Goal: Task Accomplishment & Management: Use online tool/utility

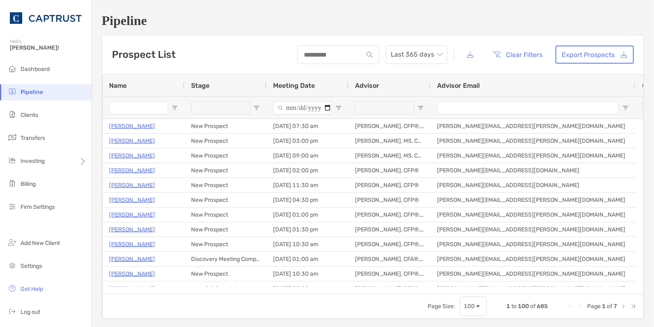
drag, startPoint x: 0, startPoint y: 0, endPoint x: 460, endPoint y: 21, distance: 460.4
click at [460, 21] on h1 "Pipeline" at bounding box center [373, 20] width 543 height 15
click at [39, 140] on span "Transfers" at bounding box center [33, 138] width 25 height 7
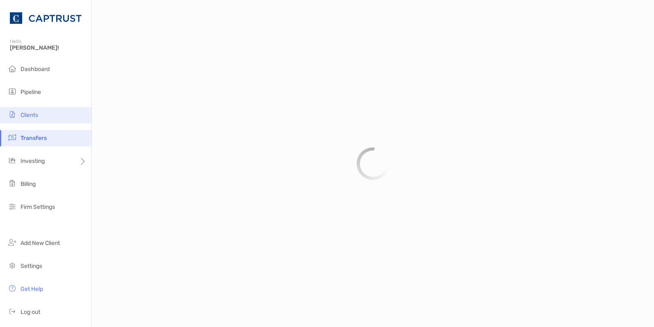
click at [38, 118] on span "Clients" at bounding box center [30, 115] width 18 height 7
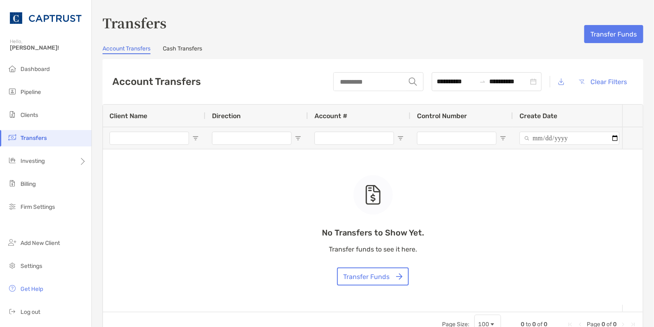
click at [38, 142] on li "Transfers" at bounding box center [45, 138] width 91 height 16
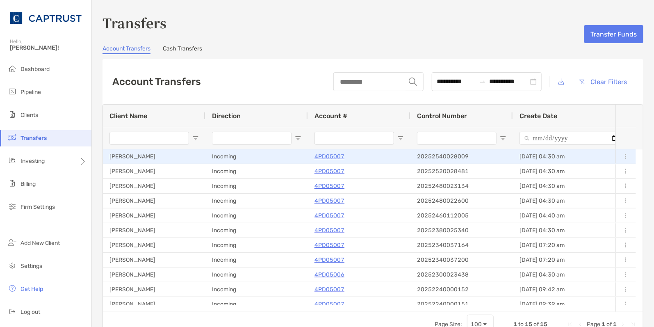
click at [370, 155] on div "4PD05007" at bounding box center [359, 157] width 89 height 14
click at [338, 158] on p "4PD05007" at bounding box center [330, 156] width 30 height 10
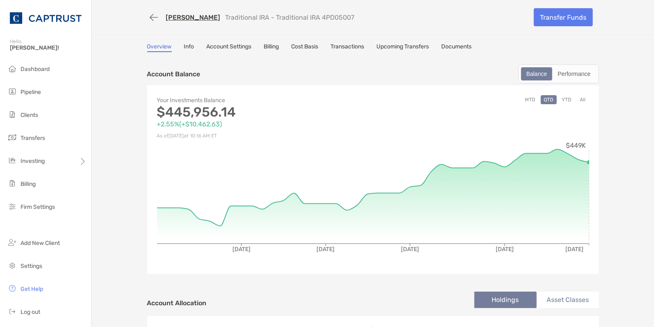
click at [409, 43] on link "Upcoming Transfers" at bounding box center [403, 47] width 53 height 9
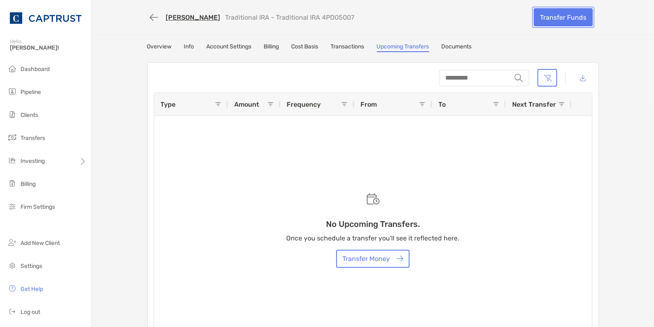
click at [546, 17] on link "Transfer Funds" at bounding box center [563, 17] width 59 height 18
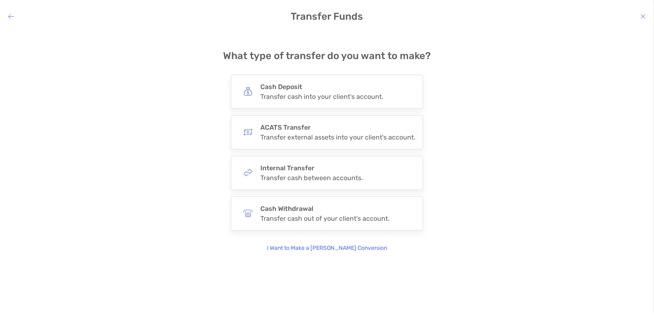
click at [566, 109] on div "**********" at bounding box center [327, 145] width 641 height 216
drag, startPoint x: 553, startPoint y: 78, endPoint x: 441, endPoint y: 63, distance: 112.2
click at [553, 78] on div "**********" at bounding box center [327, 145] width 641 height 216
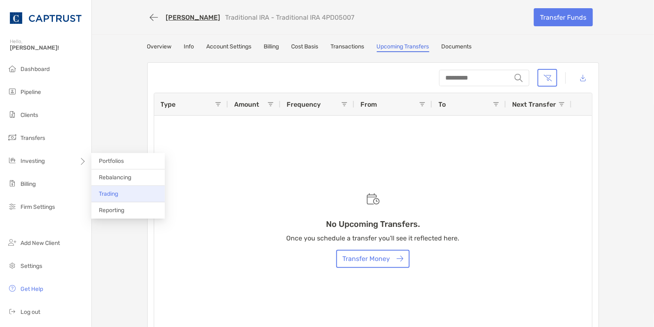
click at [122, 196] on li "Trading" at bounding box center [127, 194] width 73 height 16
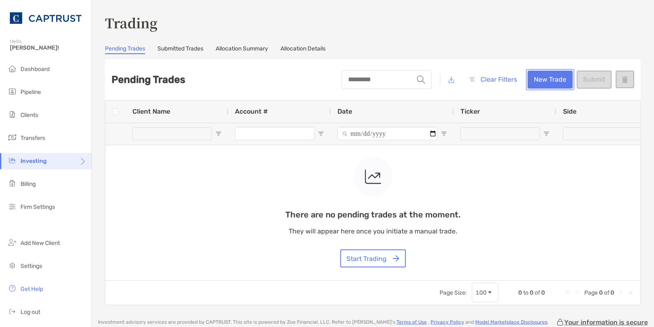
click at [551, 80] on button "New Trade" at bounding box center [550, 80] width 45 height 18
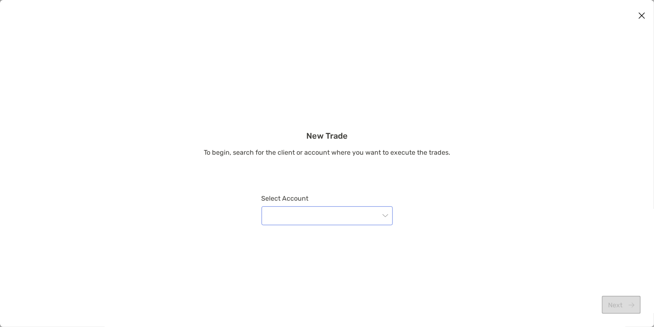
click at [346, 212] on input "modal" at bounding box center [323, 216] width 113 height 18
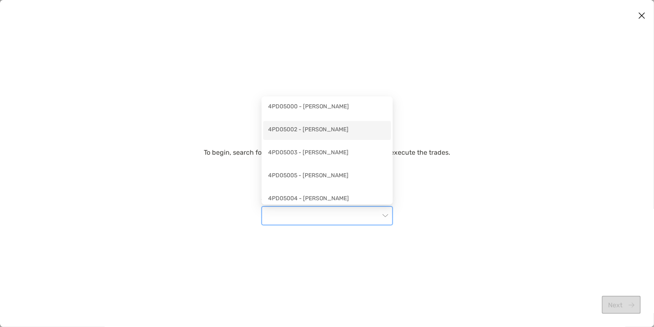
click at [334, 133] on div "4PD05002 - [PERSON_NAME]" at bounding box center [327, 130] width 118 height 10
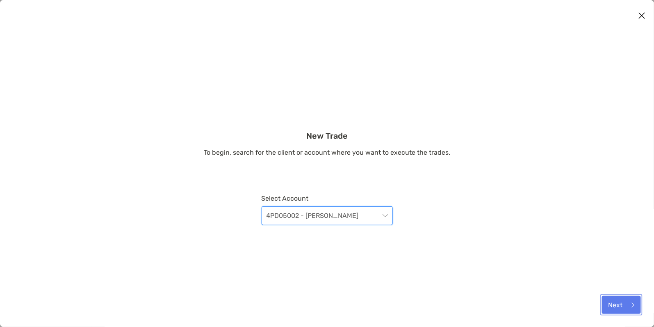
click at [616, 308] on button "Next" at bounding box center [621, 305] width 39 height 18
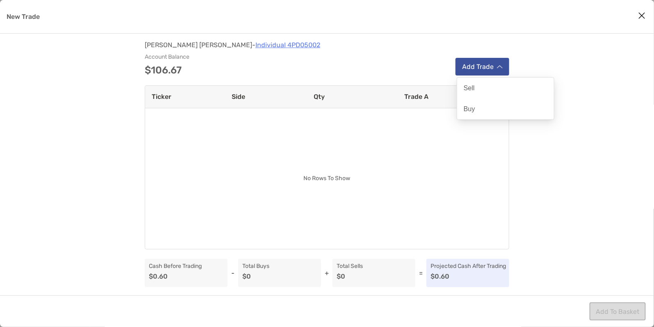
click at [490, 58] on button "Add Trade" at bounding box center [483, 67] width 54 height 18
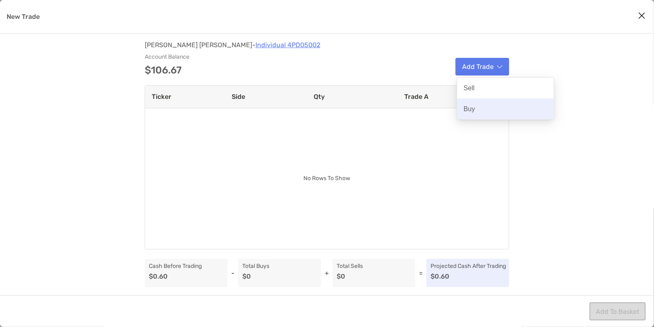
click at [473, 110] on p "Buy" at bounding box center [469, 109] width 11 height 8
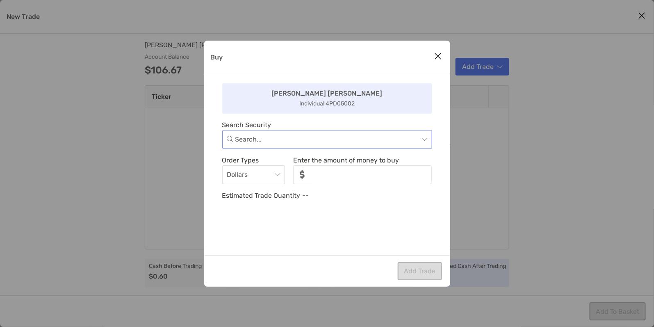
click at [319, 140] on input "Buy" at bounding box center [327, 139] width 184 height 18
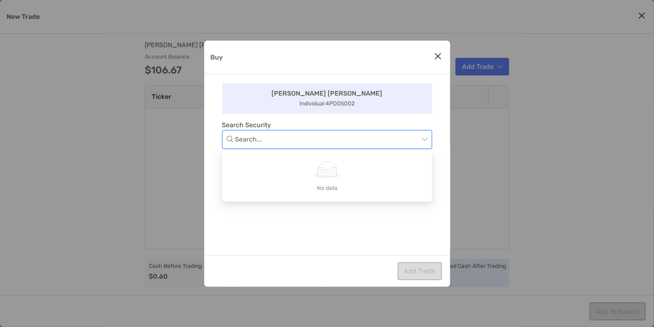
click at [319, 140] on input "Buy" at bounding box center [327, 139] width 184 height 18
type input "****"
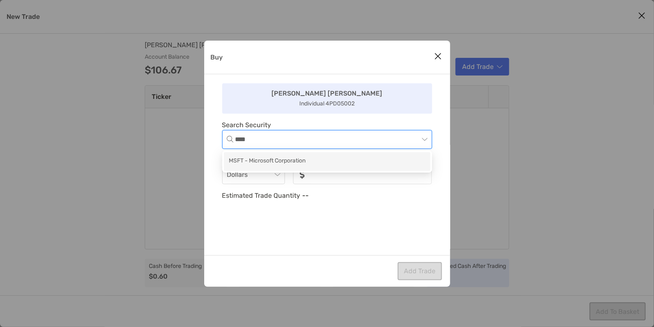
click at [293, 157] on div "MSFT - Microsoft Corporation" at bounding box center [327, 161] width 197 height 10
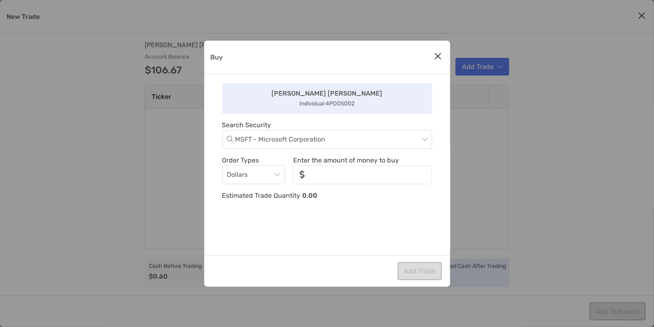
click at [441, 55] on icon "Close modal" at bounding box center [438, 56] width 7 height 10
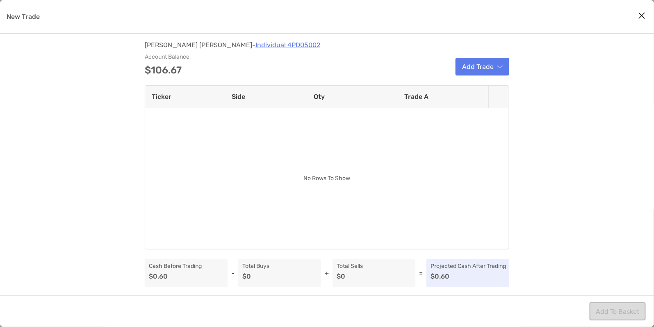
drag, startPoint x: 560, startPoint y: 142, endPoint x: 432, endPoint y: 120, distance: 129.5
click at [560, 143] on div "[PERSON_NAME] - Individual 4PD05002 Account Balance $106.67 Add Trade Ticker Si…" at bounding box center [327, 165] width 654 height 262
drag, startPoint x: 119, startPoint y: 242, endPoint x: 113, endPoint y: 247, distance: 7.3
click at [119, 242] on div "[PERSON_NAME] - Individual 4PD05002 Account Balance $106.67 Add Trade Ticker Si…" at bounding box center [327, 165] width 654 height 262
click at [638, 16] on button "Close modal" at bounding box center [642, 16] width 12 height 12
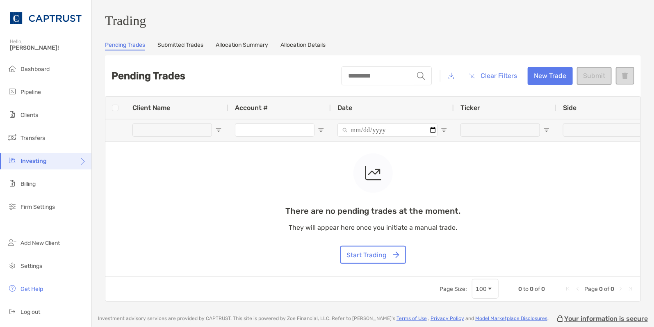
click at [476, 194] on div "There are no pending trades at the moment. They will appear here once you initi…" at bounding box center [372, 187] width 535 height 180
click at [35, 92] on span "Pipeline" at bounding box center [31, 92] width 21 height 7
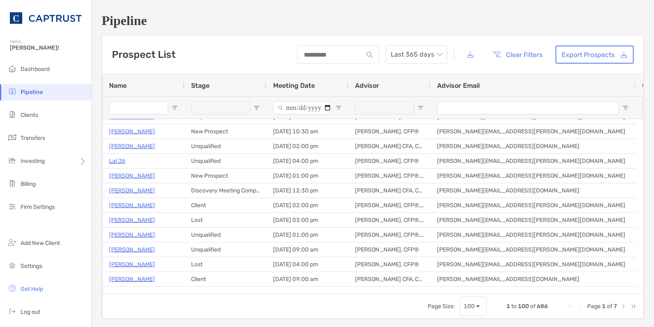
scroll to position [465, 0]
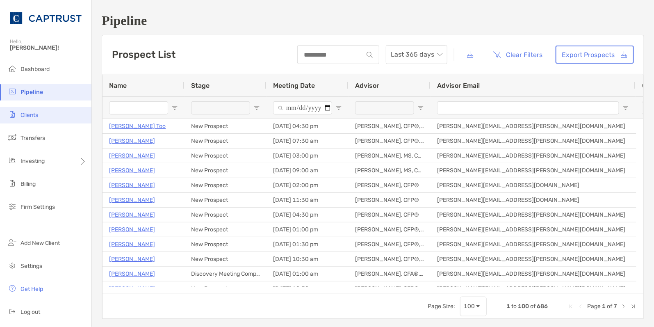
click at [42, 114] on li "Clients" at bounding box center [45, 115] width 91 height 16
